Goal: Check status: Check status

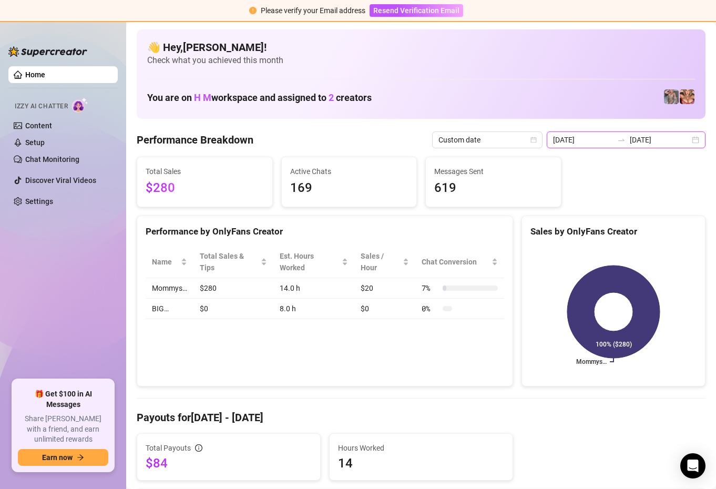
click at [594, 140] on input "[DATE]" at bounding box center [583, 140] width 60 height 12
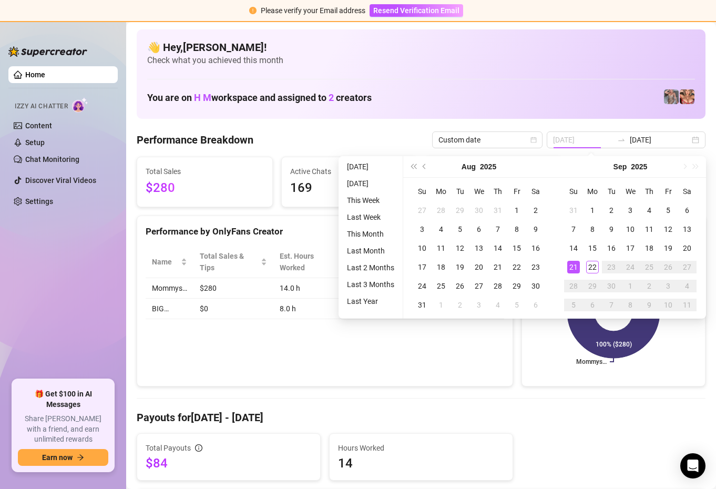
click at [573, 267] on div "21" at bounding box center [573, 267] width 13 height 13
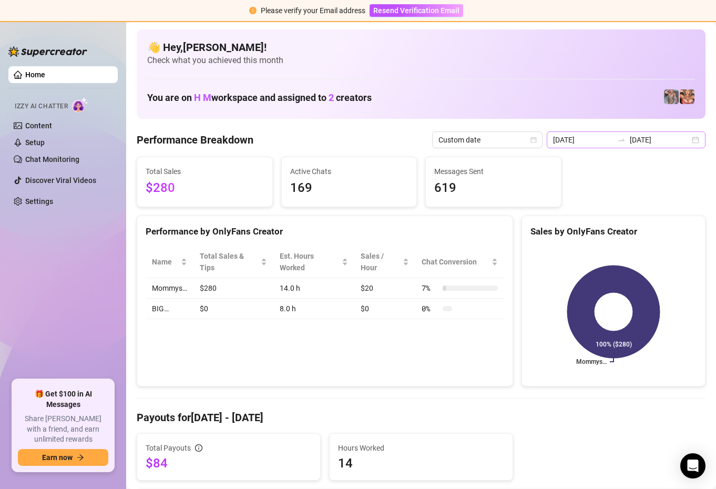
click at [596, 133] on div "[DATE] [DATE]" at bounding box center [625, 139] width 159 height 17
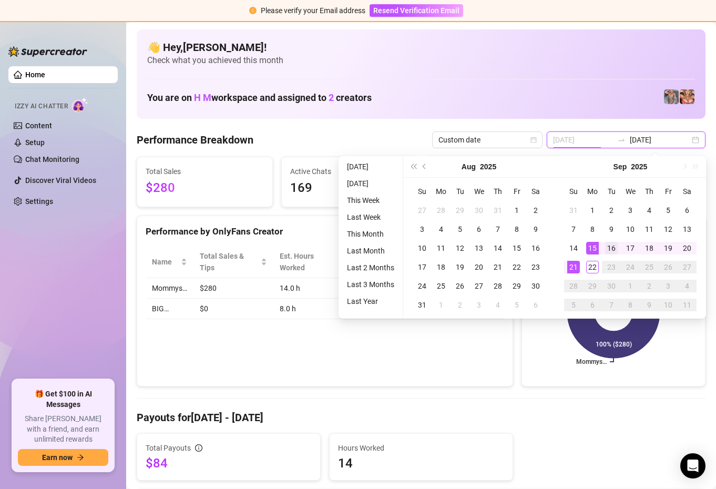
type input "[DATE]"
click at [609, 244] on div "16" at bounding box center [611, 248] width 13 height 13
type input "[DATE]"
click at [570, 266] on div "21" at bounding box center [573, 267] width 13 height 13
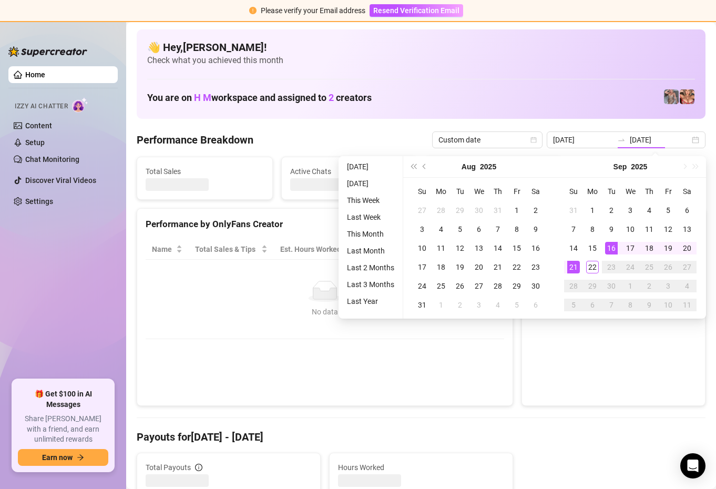
type input "[DATE]"
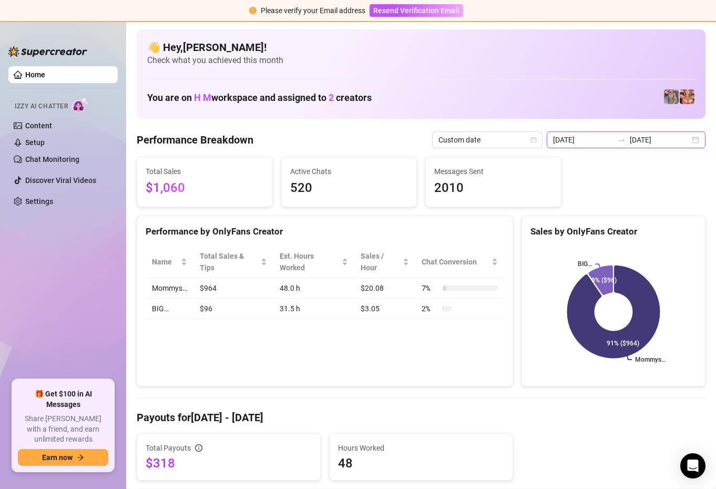
click at [603, 140] on input "[DATE]" at bounding box center [583, 140] width 60 height 12
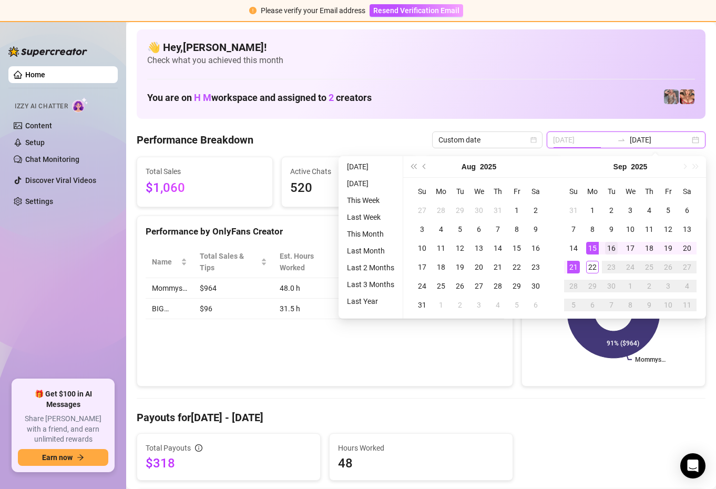
type input "[DATE]"
click at [607, 247] on div "16" at bounding box center [611, 248] width 13 height 13
click at [613, 247] on div "16" at bounding box center [611, 248] width 13 height 13
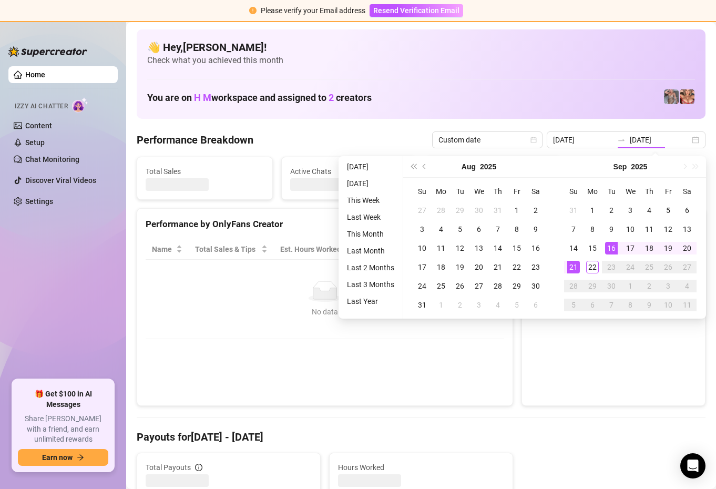
type input "[DATE]"
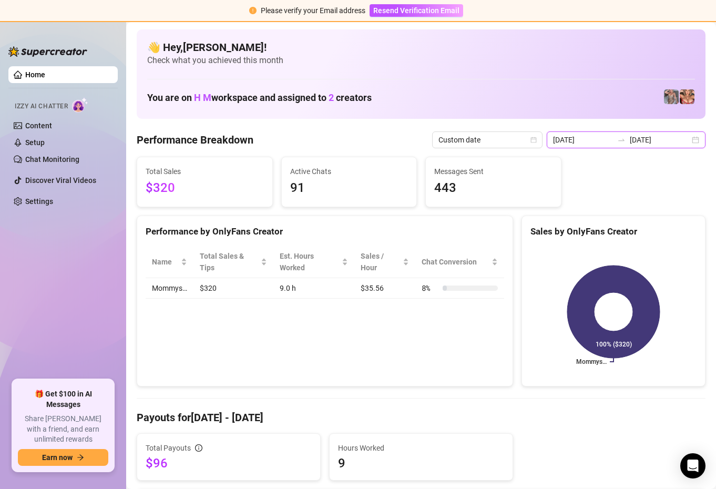
click at [602, 138] on input "[DATE]" at bounding box center [583, 140] width 60 height 12
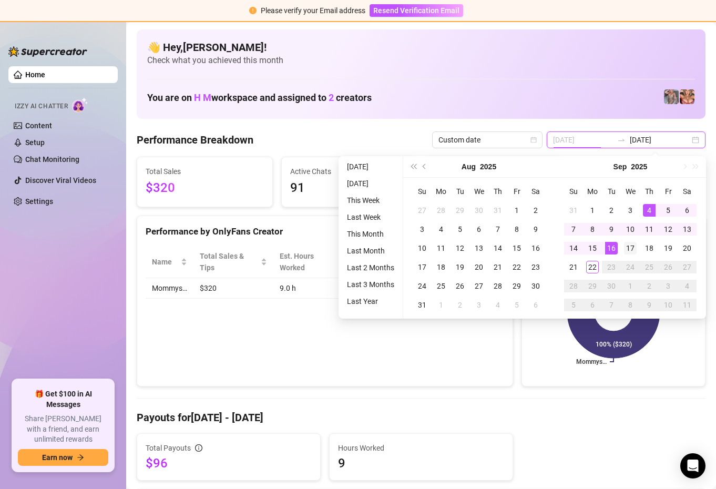
type input "[DATE]"
click at [628, 250] on div "17" at bounding box center [630, 248] width 13 height 13
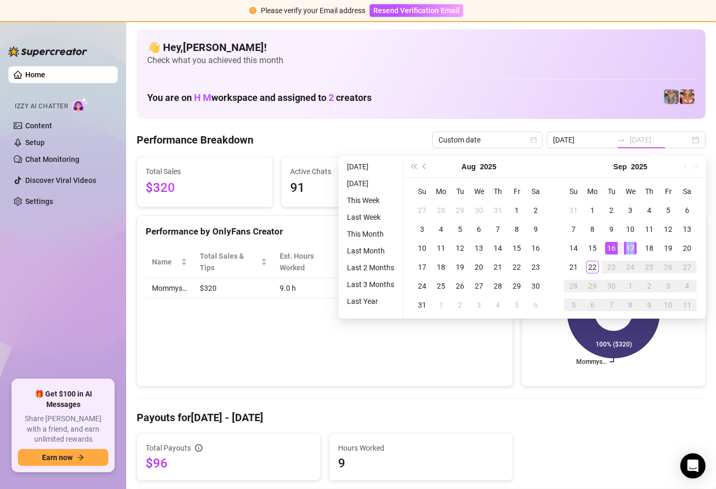
click at [628, 250] on div "17" at bounding box center [630, 248] width 13 height 13
type input "[DATE]"
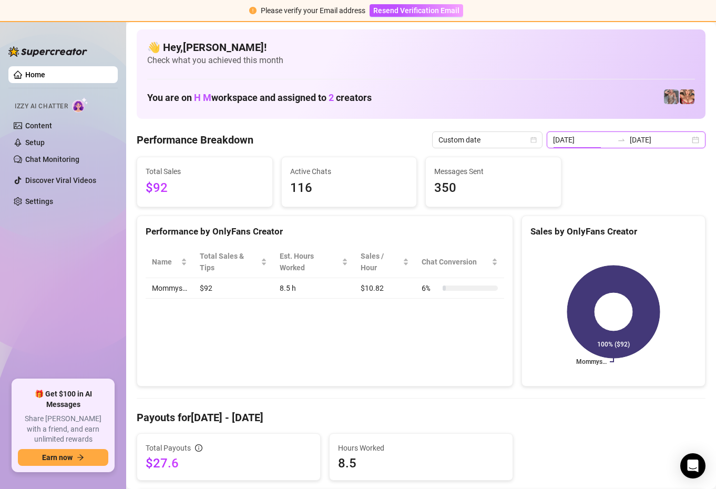
click at [608, 139] on input "[DATE]" at bounding box center [583, 140] width 60 height 12
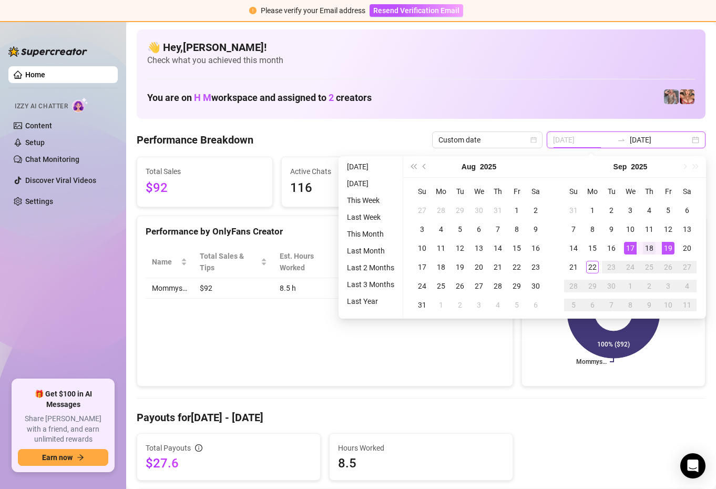
type input "[DATE]"
click at [650, 249] on div "18" at bounding box center [649, 248] width 13 height 13
type input "[DATE]"
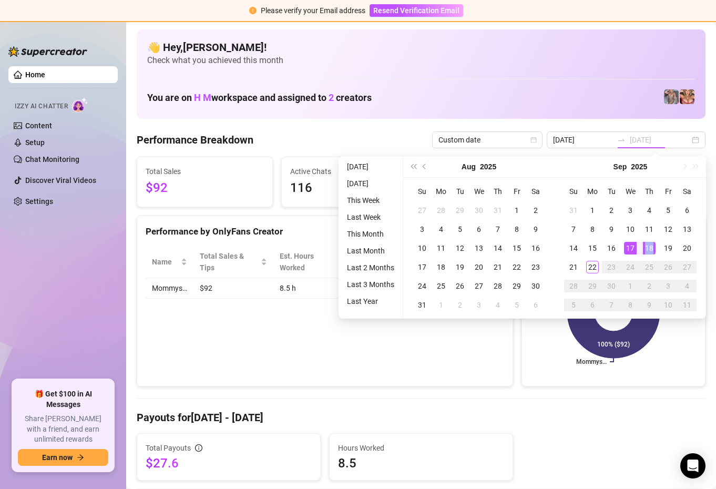
type input "[DATE]"
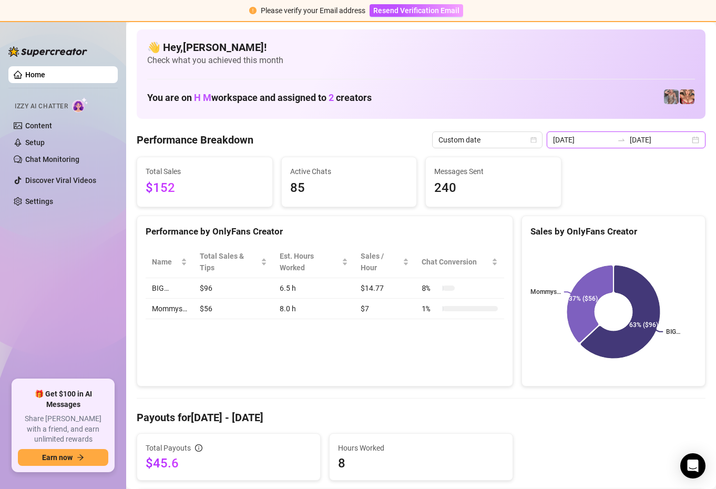
click at [610, 142] on input "[DATE]" at bounding box center [583, 140] width 60 height 12
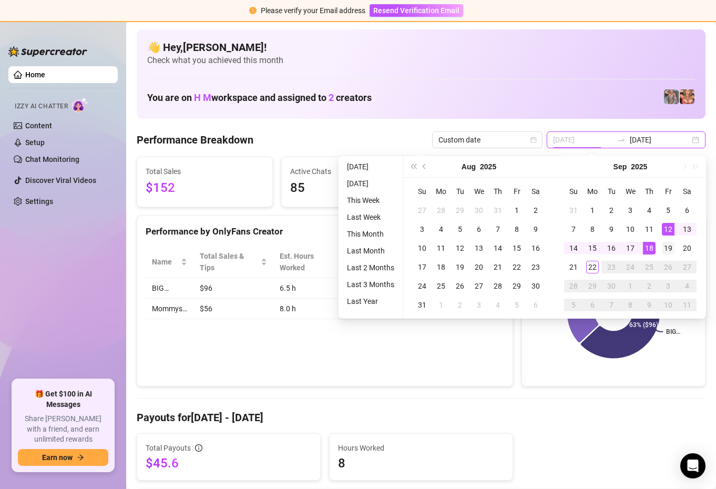
type input "[DATE]"
click at [663, 247] on div "19" at bounding box center [667, 248] width 13 height 13
type input "[DATE]"
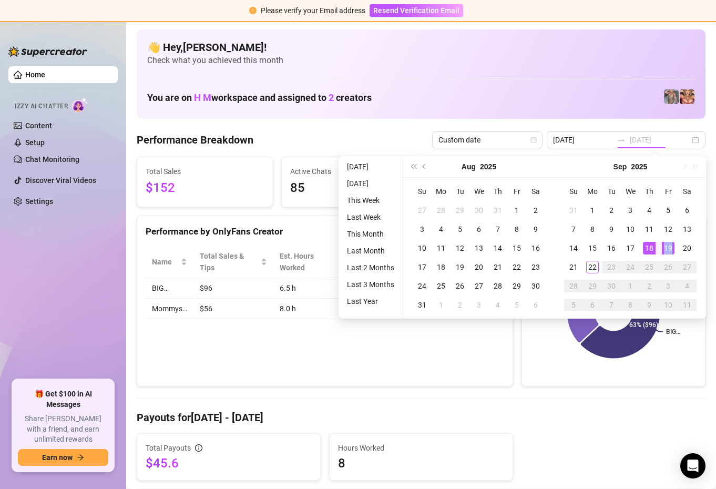
type input "[DATE]"
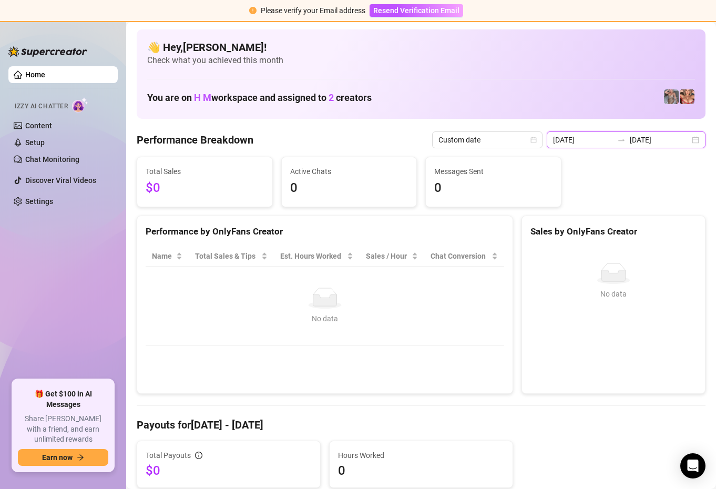
click at [613, 141] on input "[DATE]" at bounding box center [583, 140] width 60 height 12
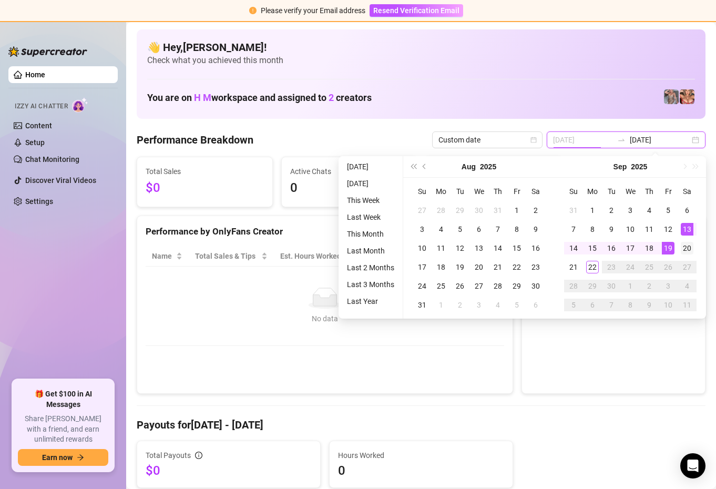
type input "[DATE]"
click at [682, 244] on div "20" at bounding box center [686, 248] width 13 height 13
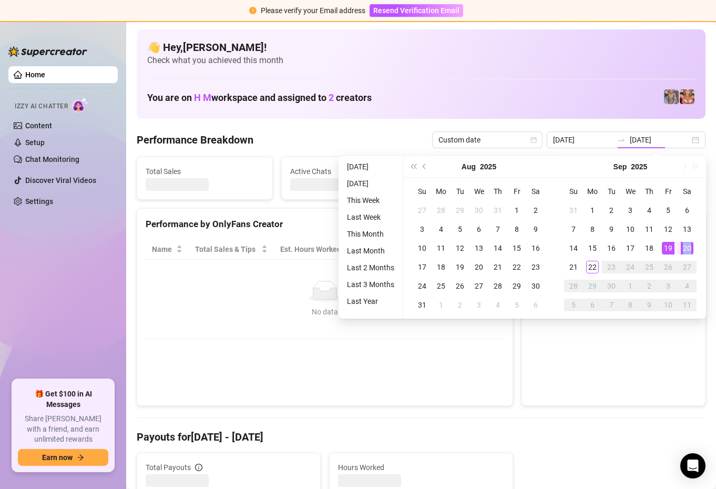
type input "[DATE]"
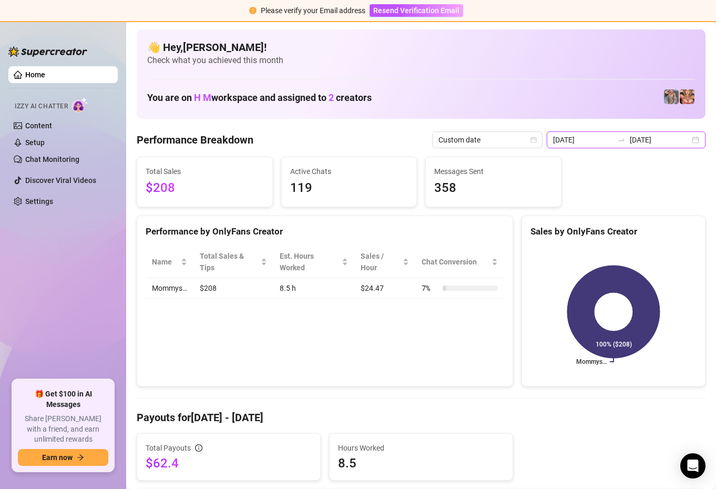
click at [610, 141] on input "[DATE]" at bounding box center [583, 140] width 60 height 12
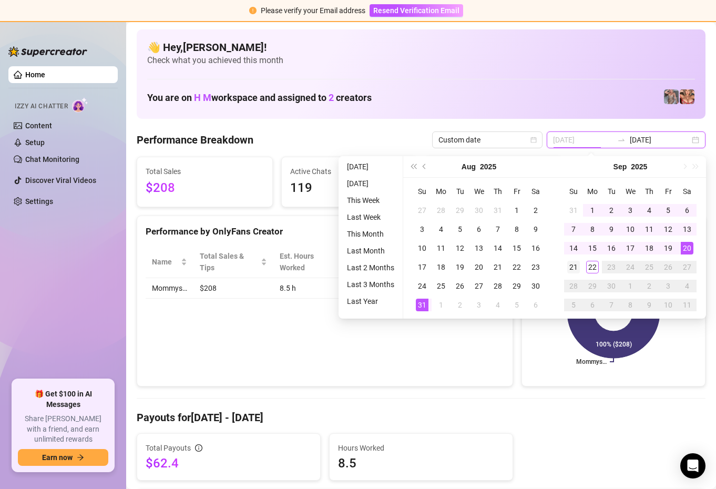
type input "[DATE]"
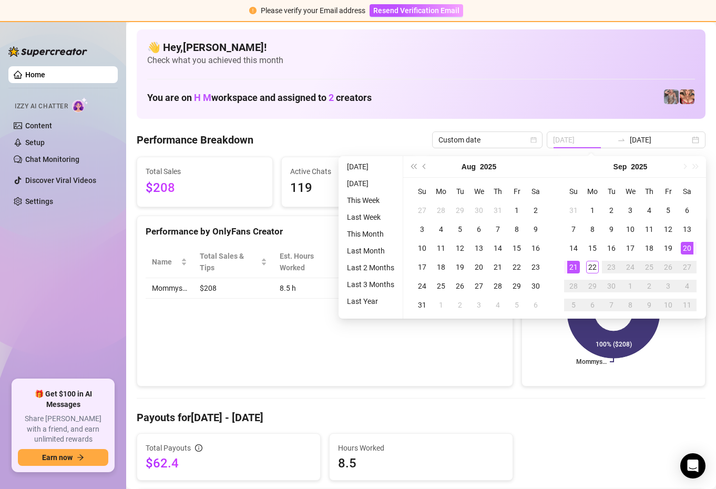
click at [572, 267] on div "21" at bounding box center [573, 267] width 13 height 13
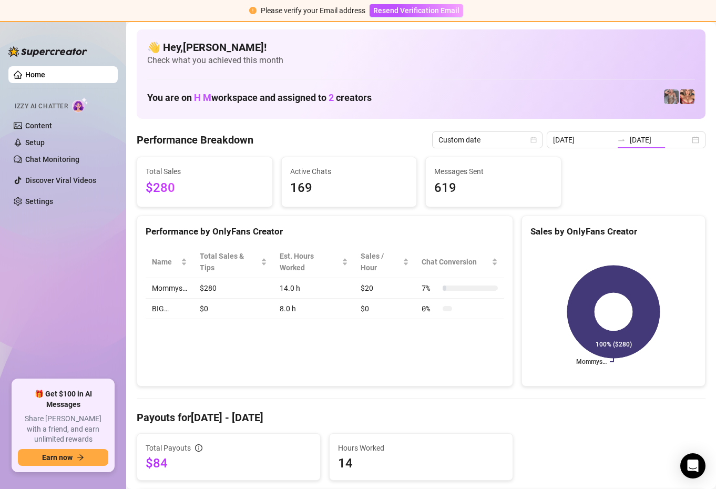
type input "[DATE]"
